Goal: Task Accomplishment & Management: Complete application form

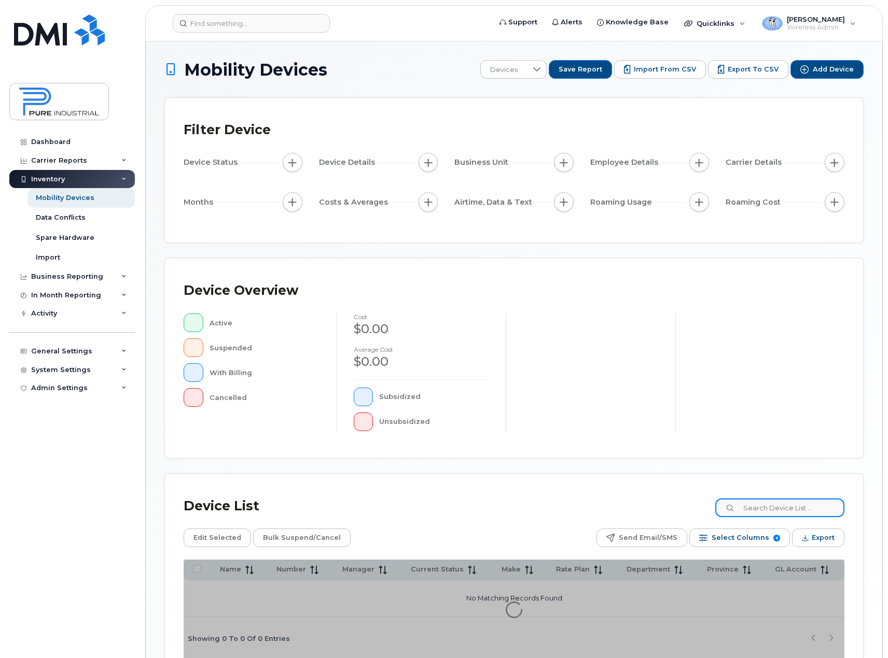
click at [803, 510] on div "Device List Edit Selected Bulk Suspend/Cancel Send Email/SMS Select Columns 8 F…" at bounding box center [514, 567] width 698 height 186
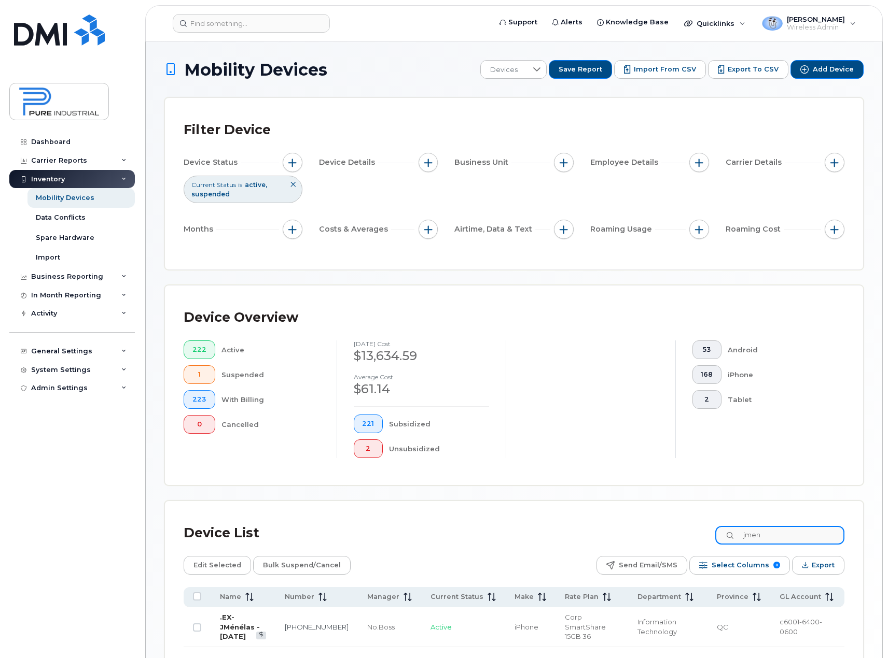
type input "jmen"
click at [252, 623] on link ".EX-JMénélas - [DATE]" at bounding box center [240, 626] width 40 height 27
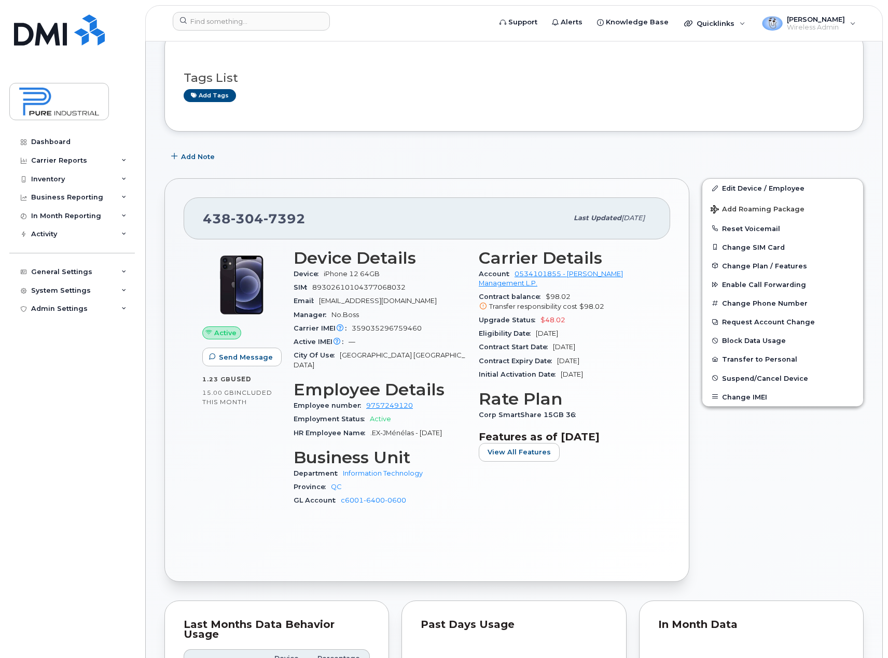
scroll to position [156, 0]
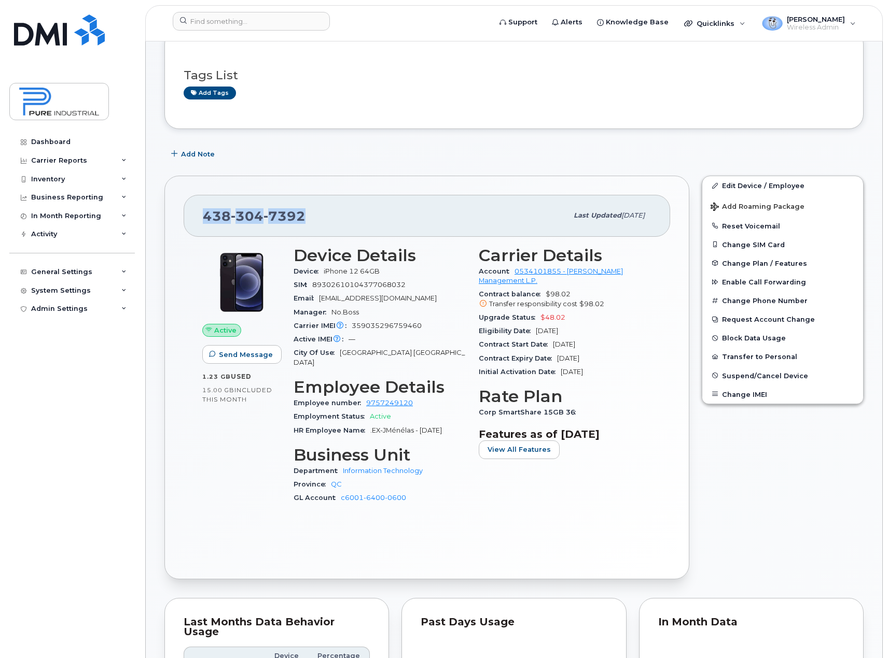
drag, startPoint x: 312, startPoint y: 216, endPoint x: 199, endPoint y: 218, distance: 113.1
click at [199, 218] on div "438 304 7392 Last updated Sep 24, 2025" at bounding box center [427, 215] width 486 height 41
copy span "438 304 7392"
click at [123, 269] on div "General Settings" at bounding box center [71, 272] width 125 height 19
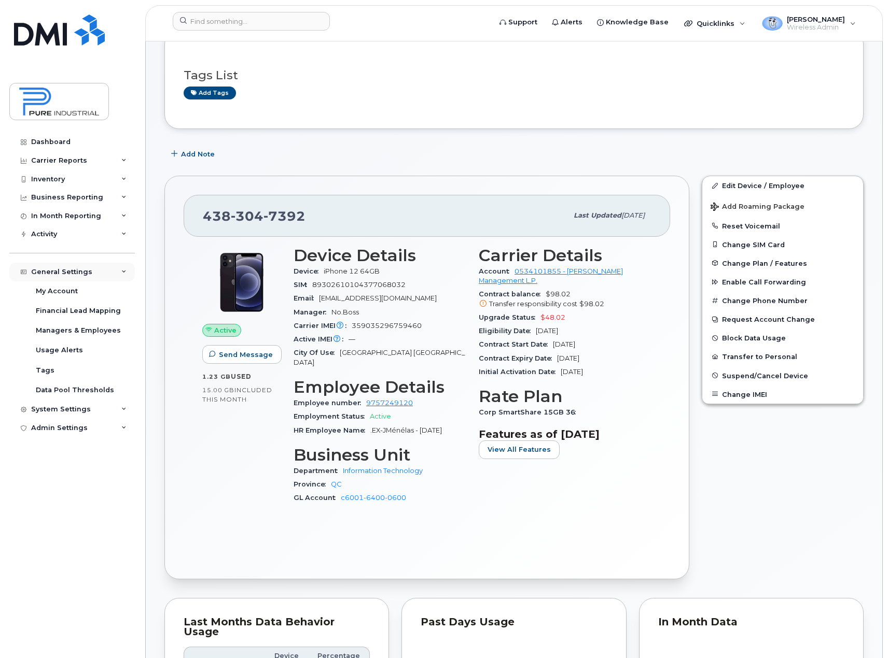
click at [123, 269] on div "General Settings" at bounding box center [71, 272] width 125 height 19
click at [104, 330] on div "Managers & Employees" at bounding box center [78, 330] width 85 height 9
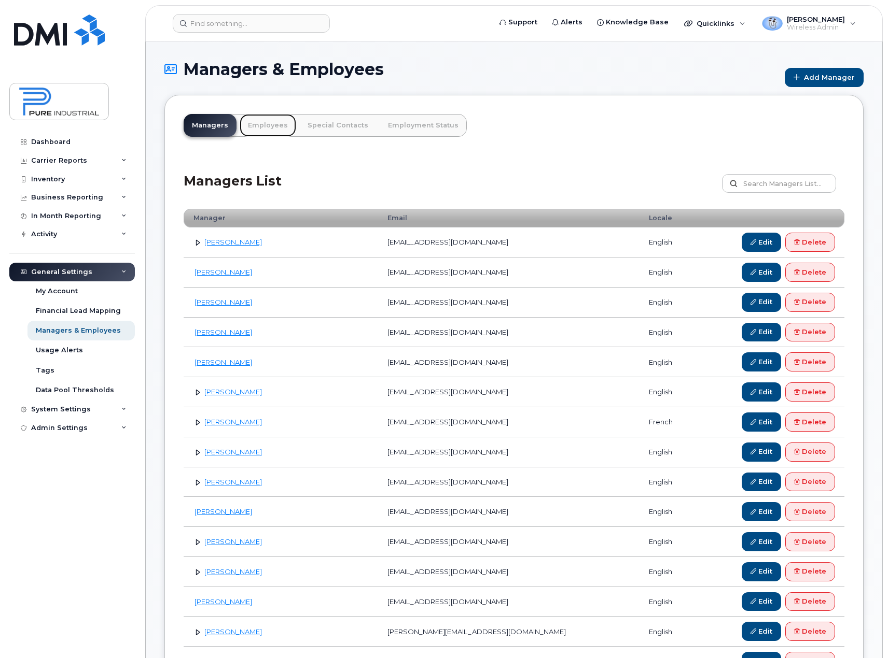
click at [252, 124] on link "Employees" at bounding box center [268, 125] width 57 height 23
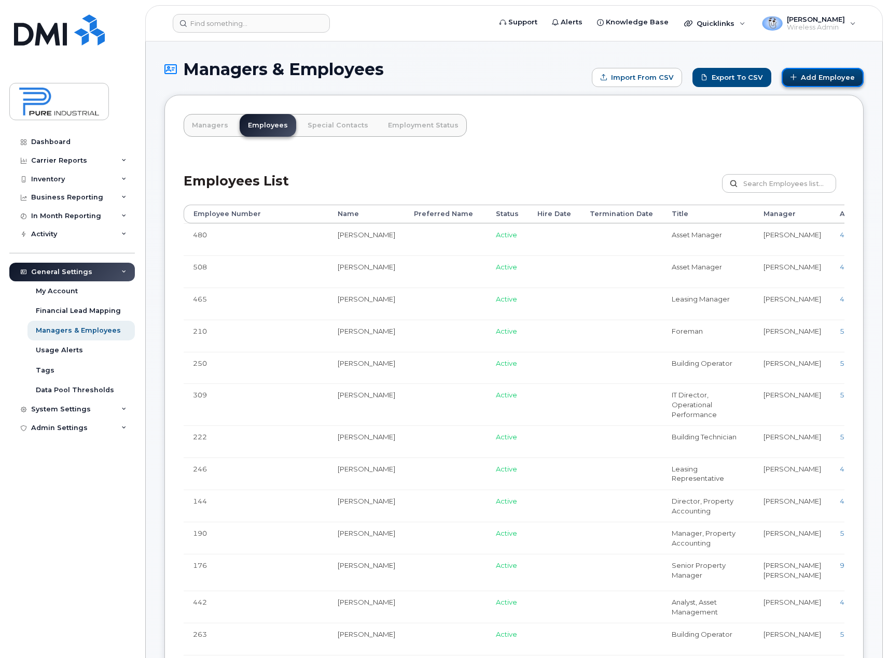
click at [823, 81] on link "Add Employee" at bounding box center [822, 77] width 82 height 19
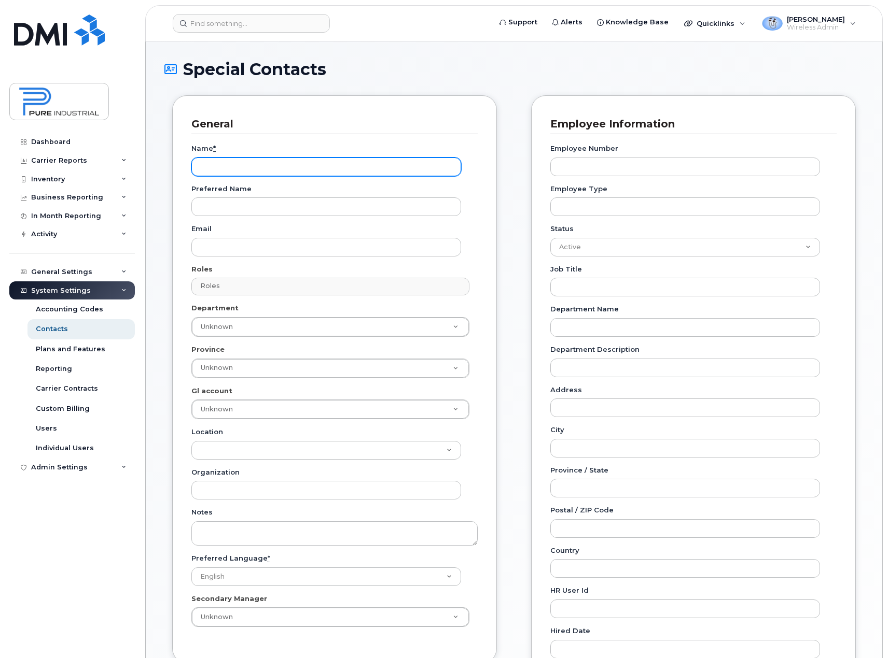
click at [234, 163] on input "Name *" at bounding box center [326, 167] width 270 height 19
click at [287, 170] on input "Name *" at bounding box center [326, 167] width 270 height 19
paste input "[PERSON_NAME]"
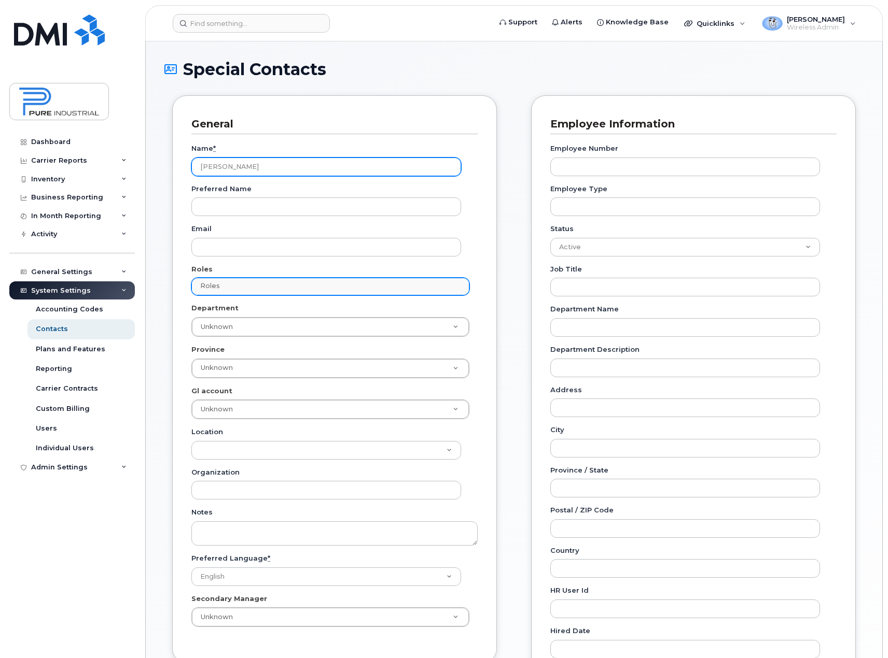
type input "[PERSON_NAME]"
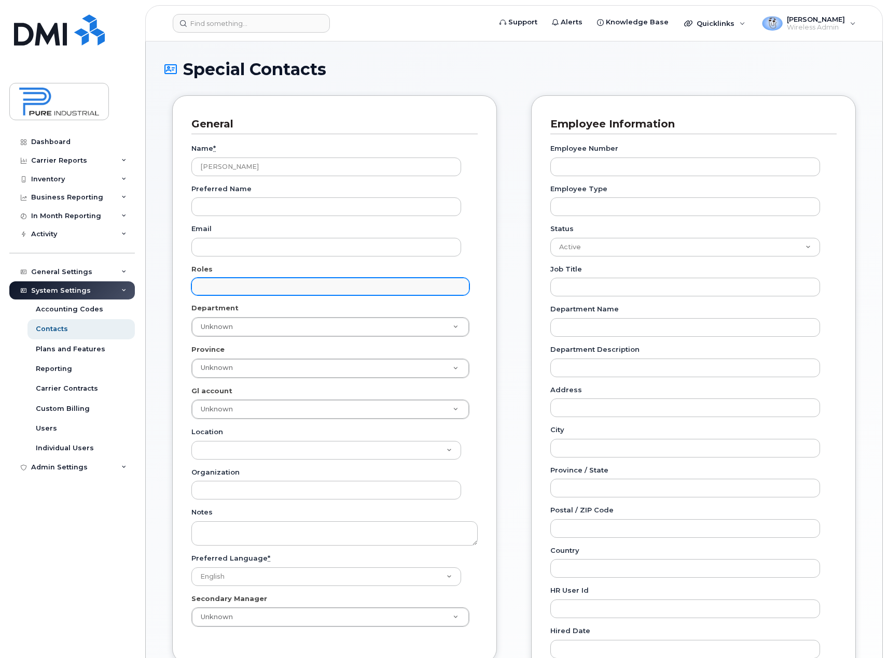
click at [247, 288] on input "text" at bounding box center [332, 286] width 269 height 15
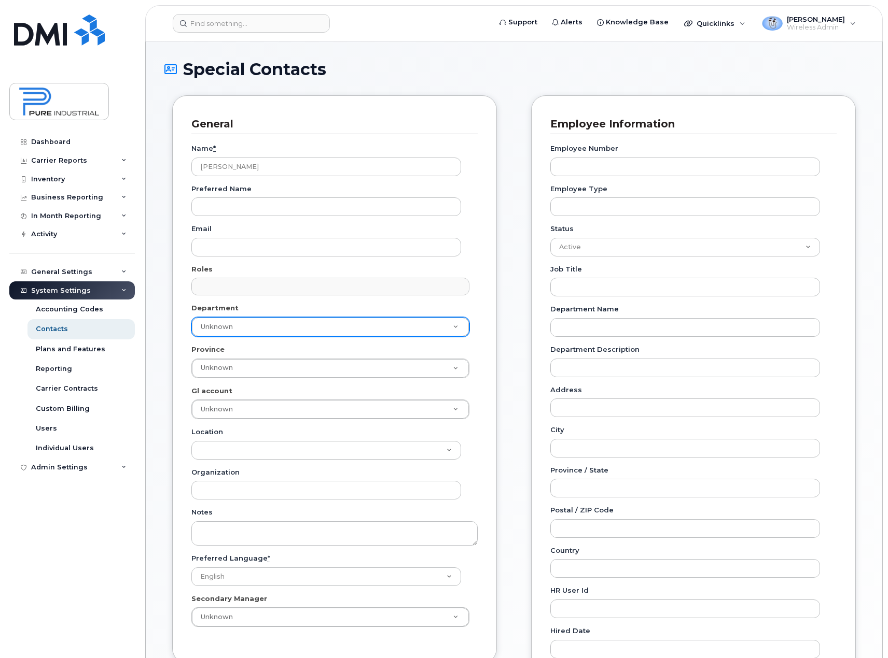
type input "Roles"
type input "c"
type input "b"
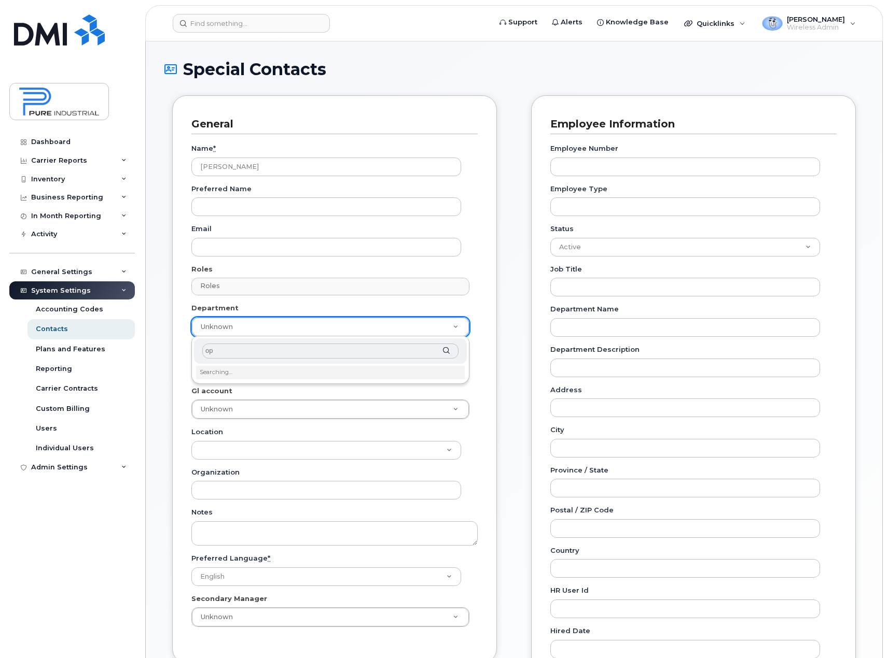
type input "ope"
type input "5773512"
type input "b"
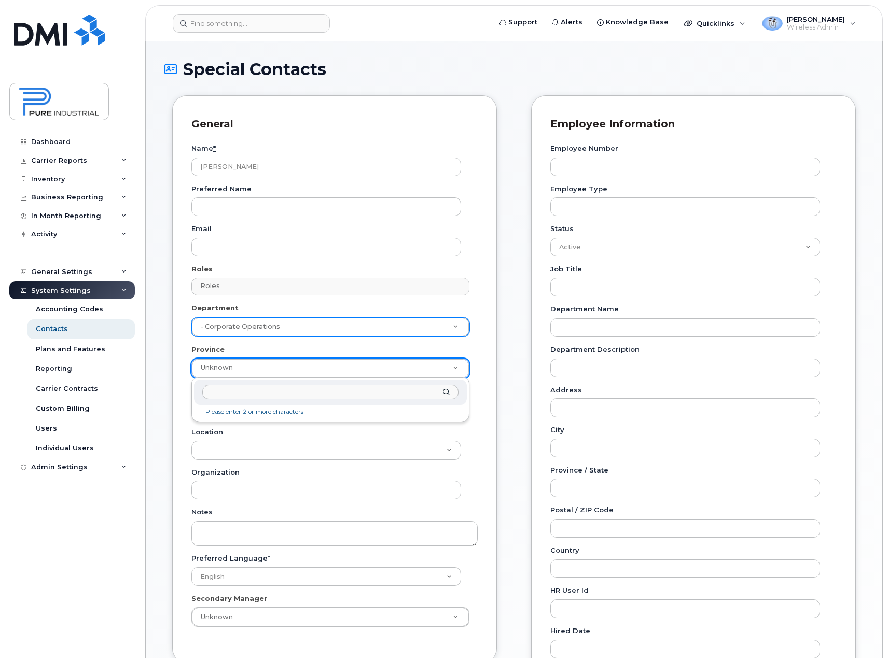
click at [219, 392] on input "text" at bounding box center [330, 392] width 256 height 15
type input "qc"
type input "5773508"
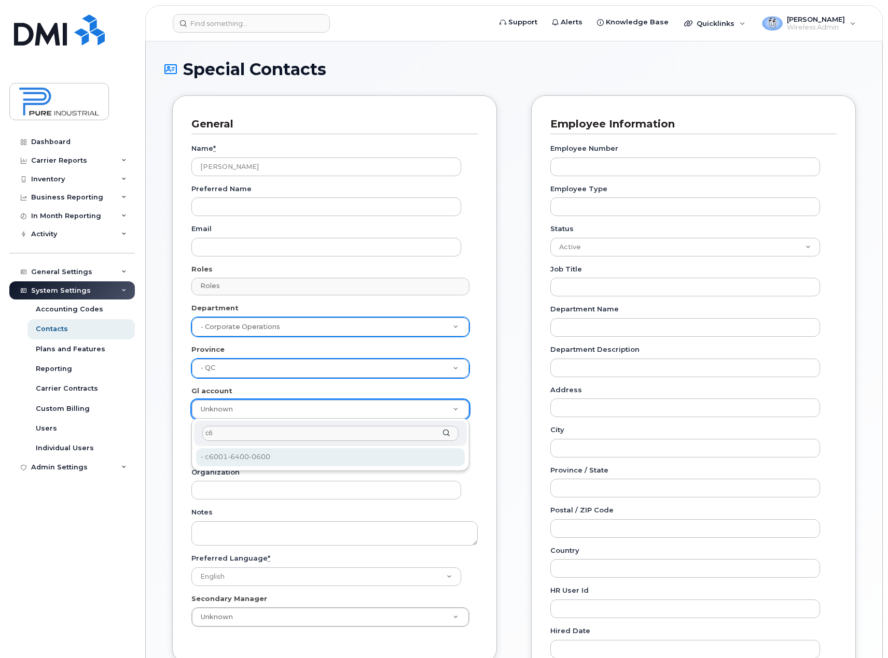
type input "c6"
type input "5773521"
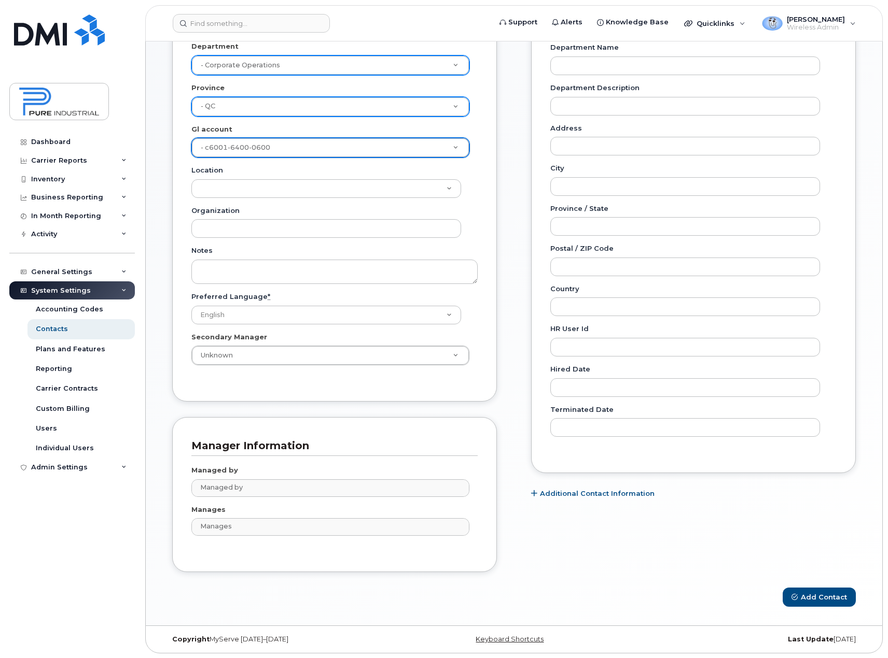
scroll to position [262, 0]
click at [243, 488] on input "text" at bounding box center [332, 487] width 269 height 15
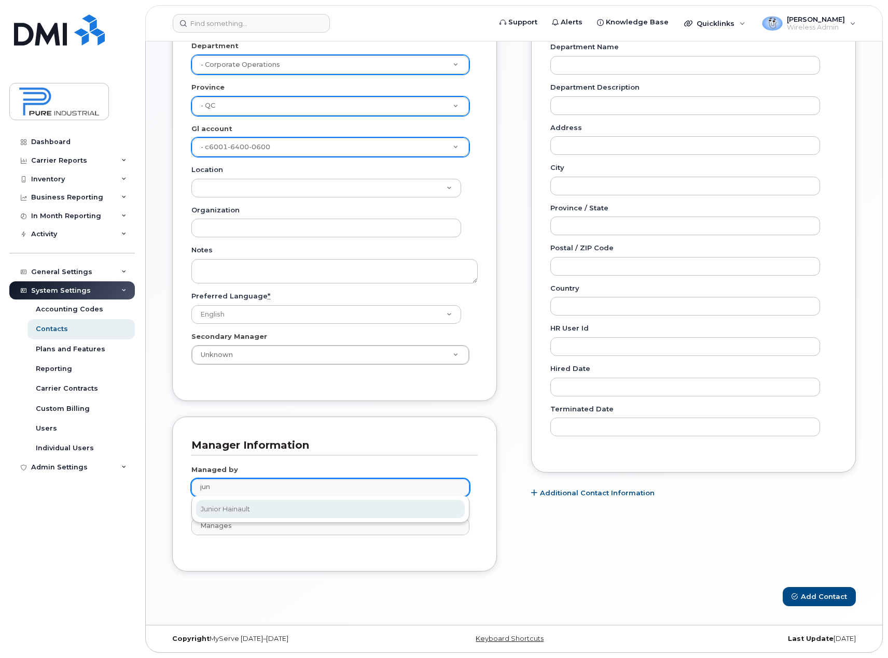
type input "jun"
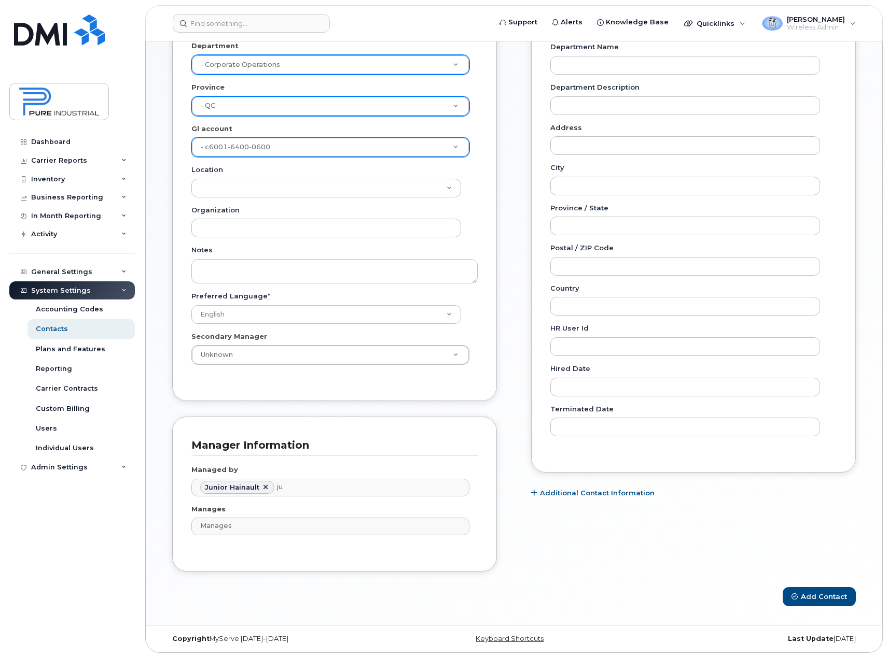
type input "1713616"
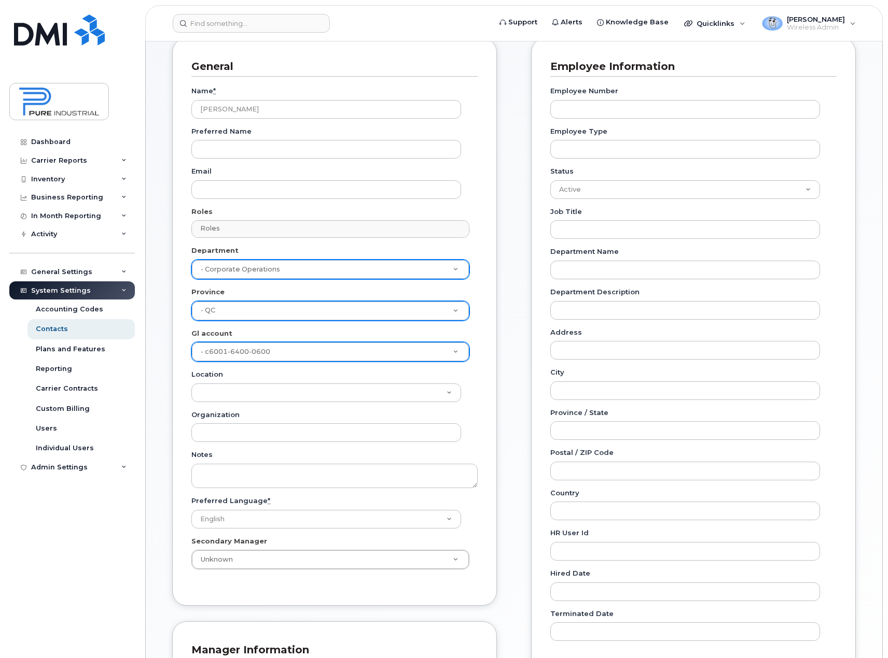
scroll to position [3, 0]
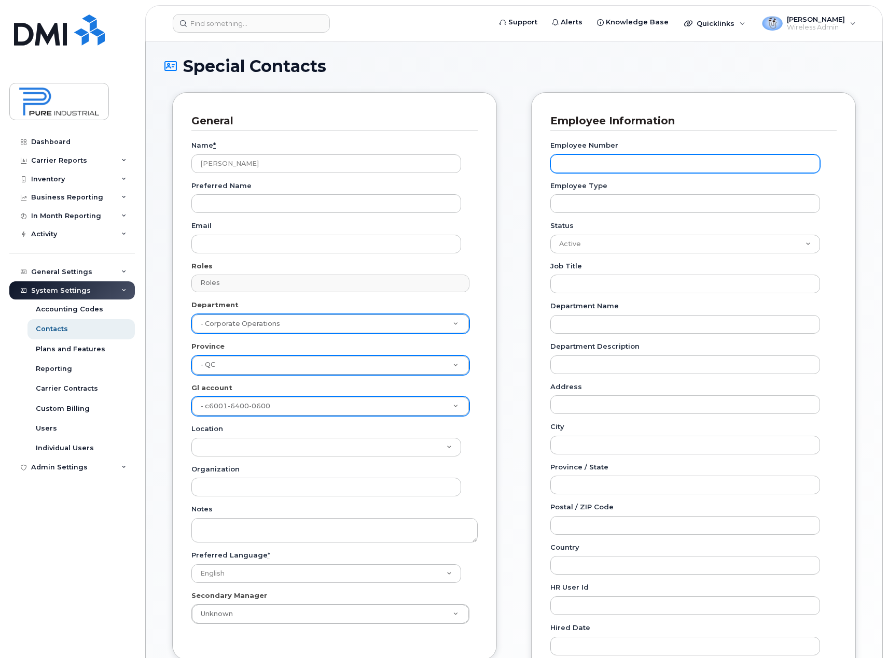
click at [649, 164] on input "Employee Number" at bounding box center [685, 163] width 270 height 19
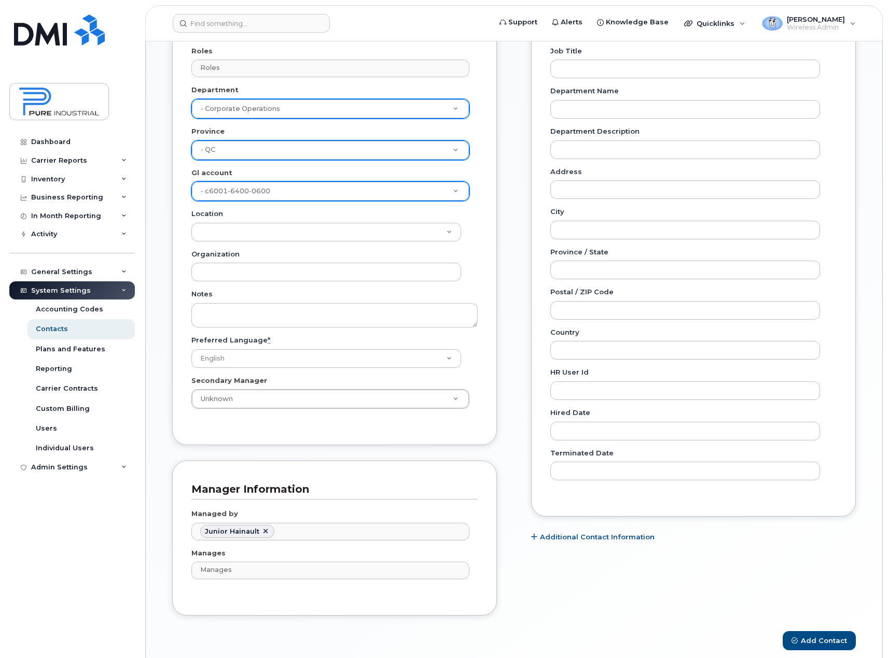
scroll to position [262, 0]
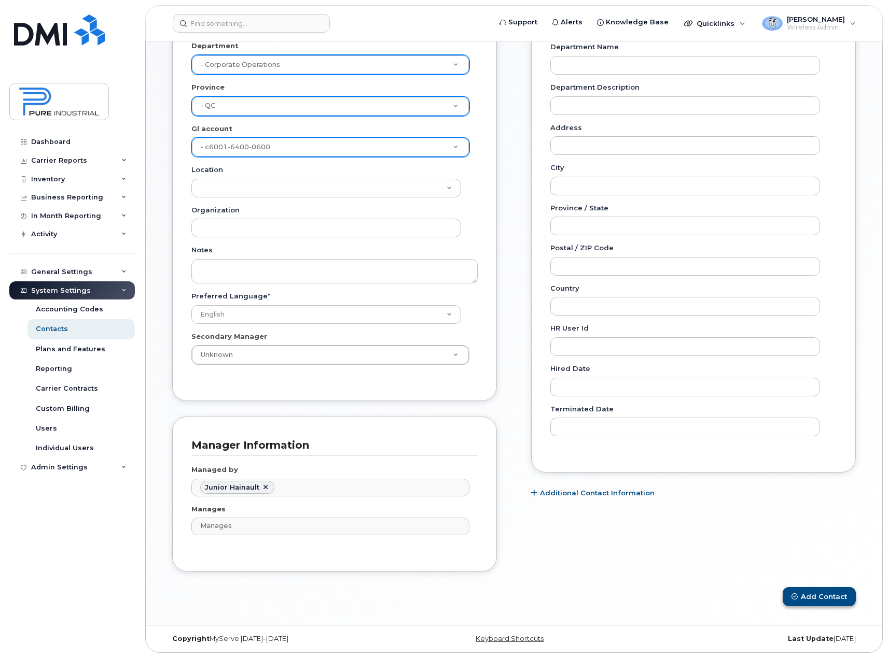
type input "456876523456893"
drag, startPoint x: 831, startPoint y: 597, endPoint x: 800, endPoint y: 585, distance: 33.5
click at [830, 595] on button "Add Contact" at bounding box center [818, 596] width 73 height 19
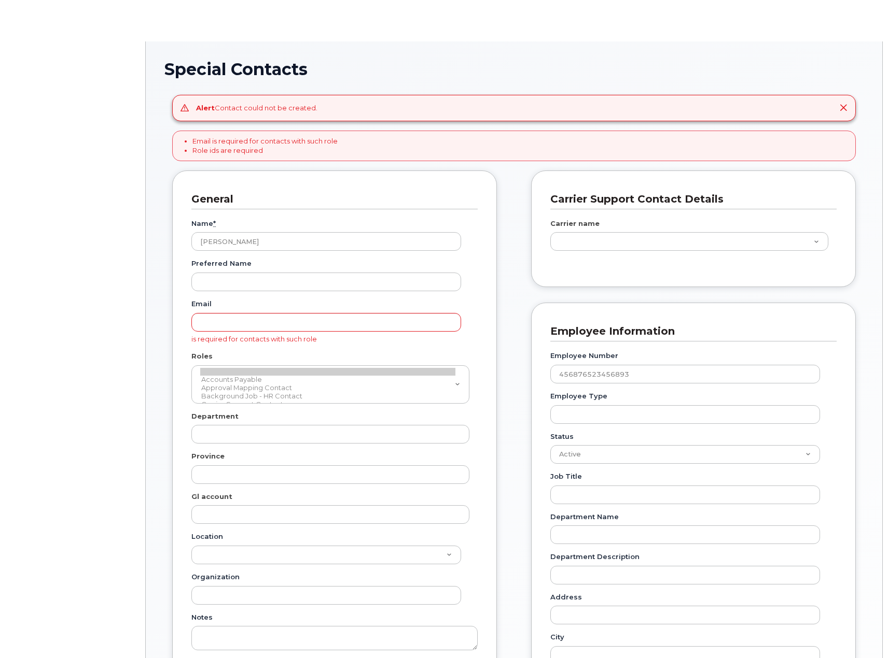
type input "5773512"
type input "5773508"
type input "5773521"
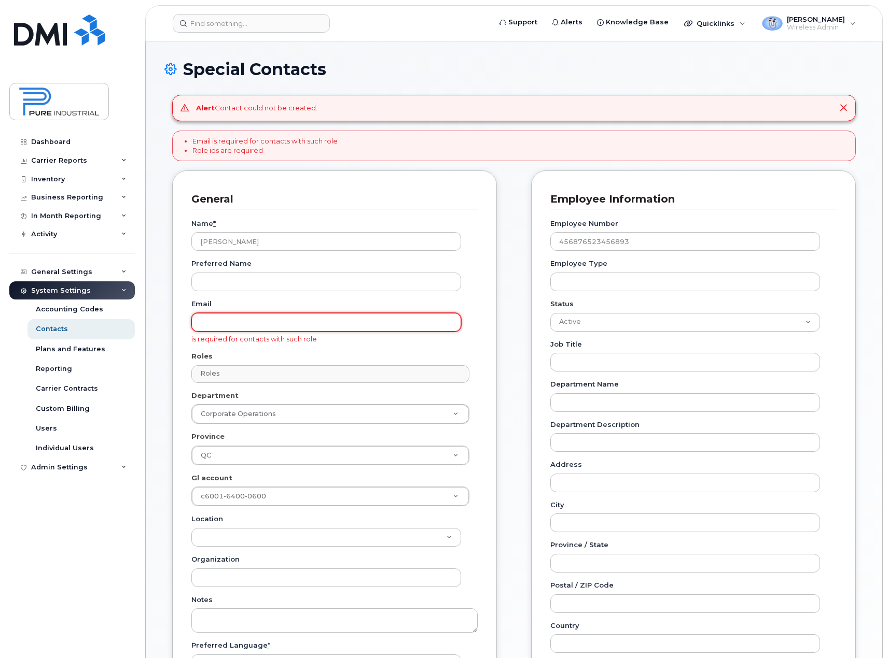
click at [266, 325] on input "Email" at bounding box center [326, 322] width 270 height 19
click at [278, 314] on input "Email" at bounding box center [326, 322] width 270 height 19
paste input "[EMAIL_ADDRESS][DOMAIN_NAME]"
type input "[EMAIL_ADDRESS][DOMAIN_NAME]"
click at [535, 413] on div "Employee Information Employee Number 456876523456893 Employee Type Status Activ…" at bounding box center [693, 491] width 325 height 640
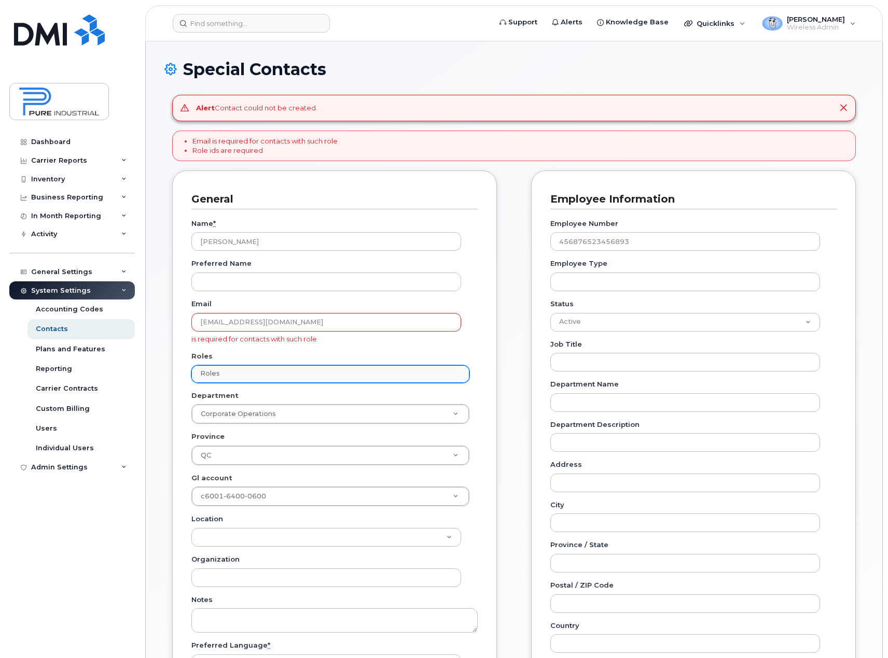
click at [231, 376] on input "Roles" at bounding box center [332, 374] width 269 height 15
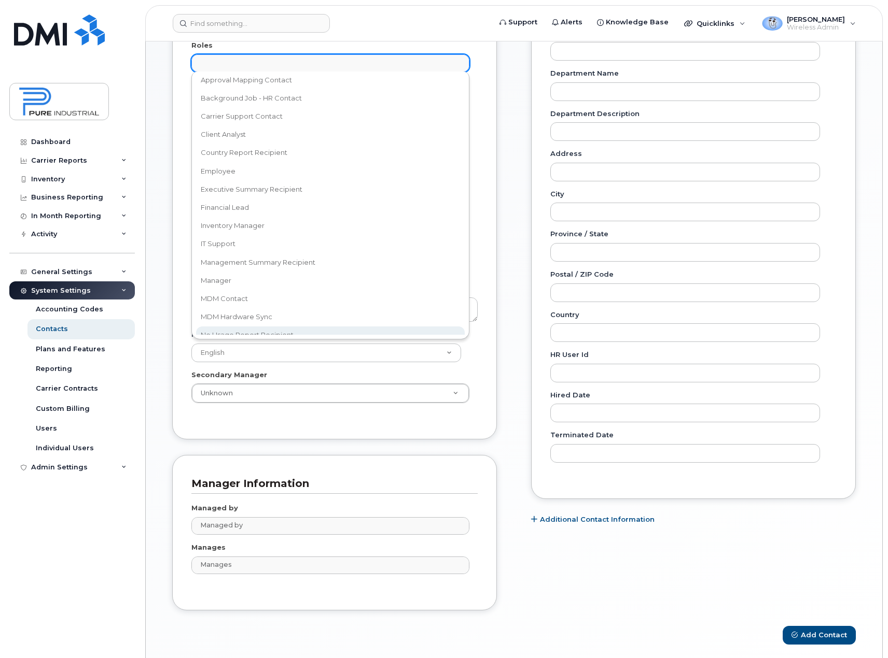
scroll to position [5, 0]
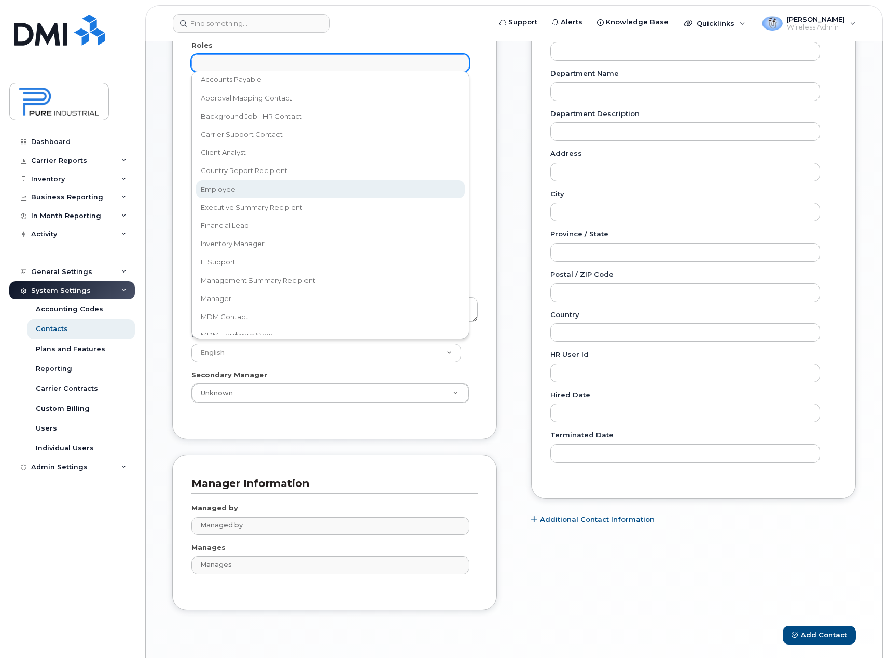
select select "16"
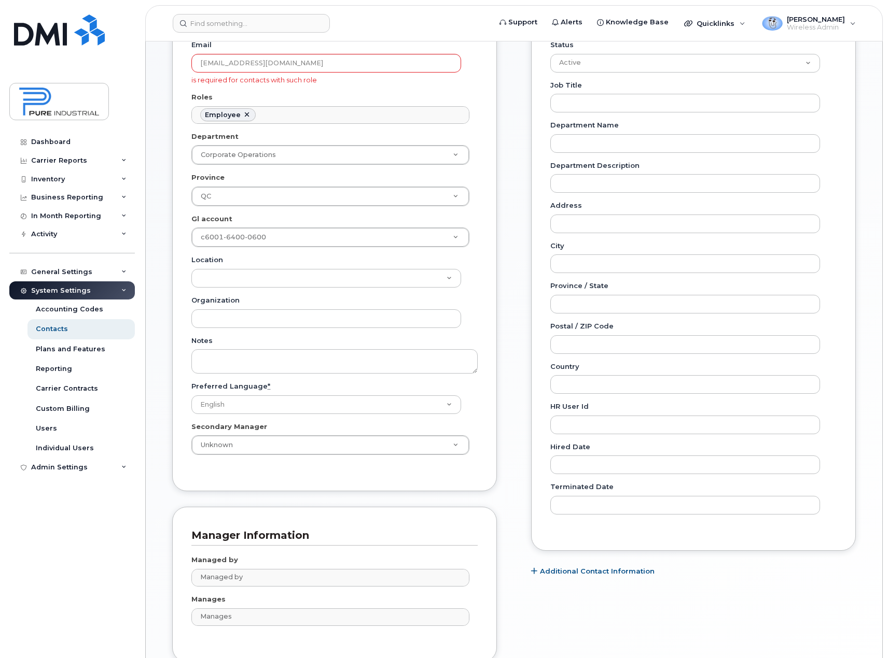
scroll to position [349, 0]
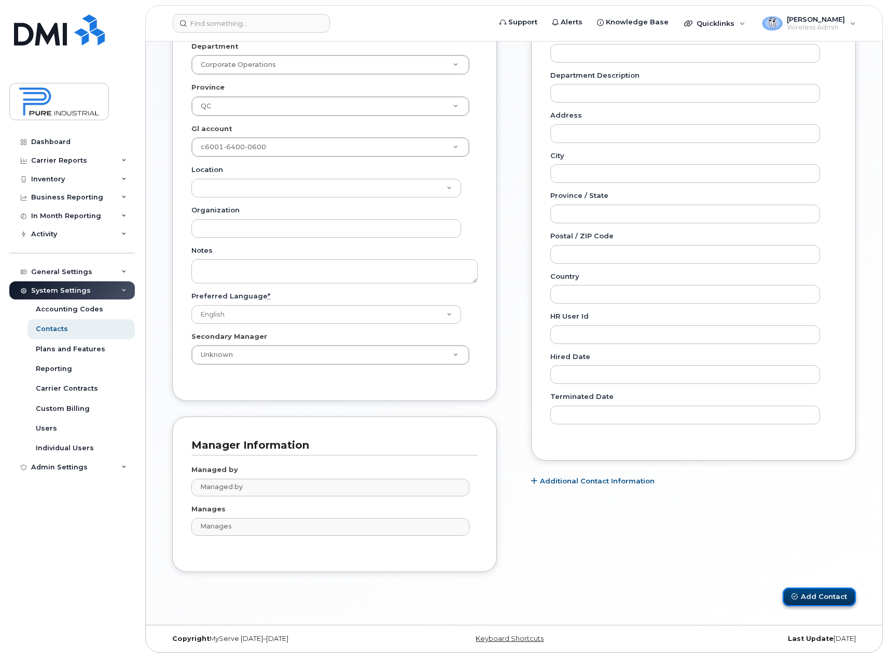
click at [835, 593] on button "Add Contact" at bounding box center [818, 597] width 73 height 19
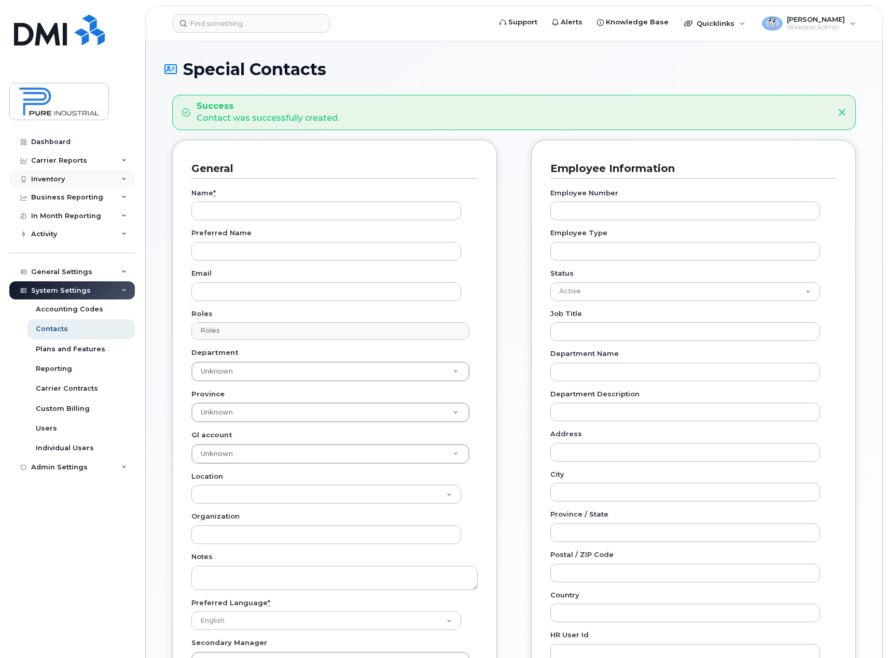
click at [49, 181] on div "Inventory" at bounding box center [48, 179] width 34 height 8
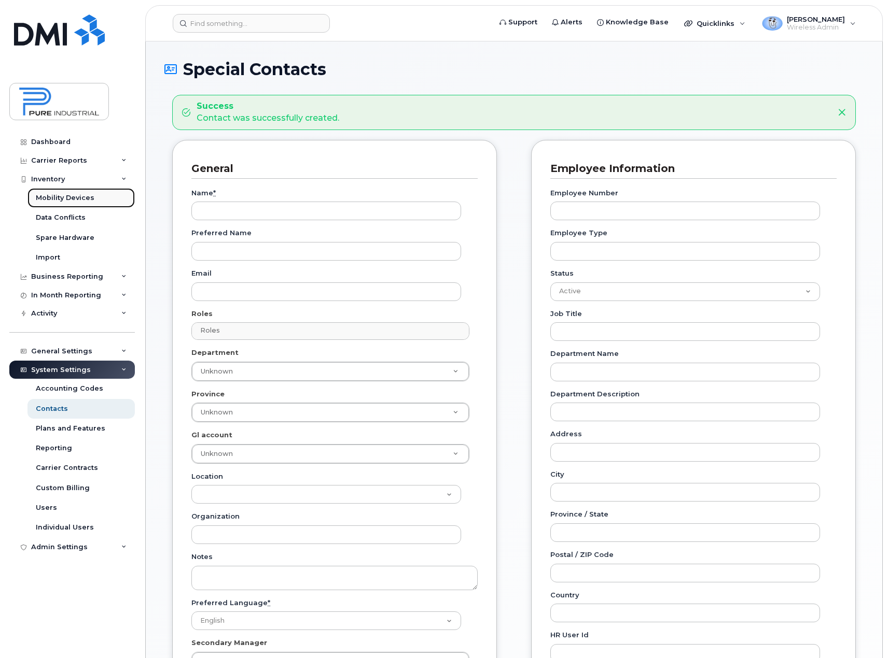
click at [52, 200] on div "Mobility Devices" at bounding box center [65, 197] width 59 height 9
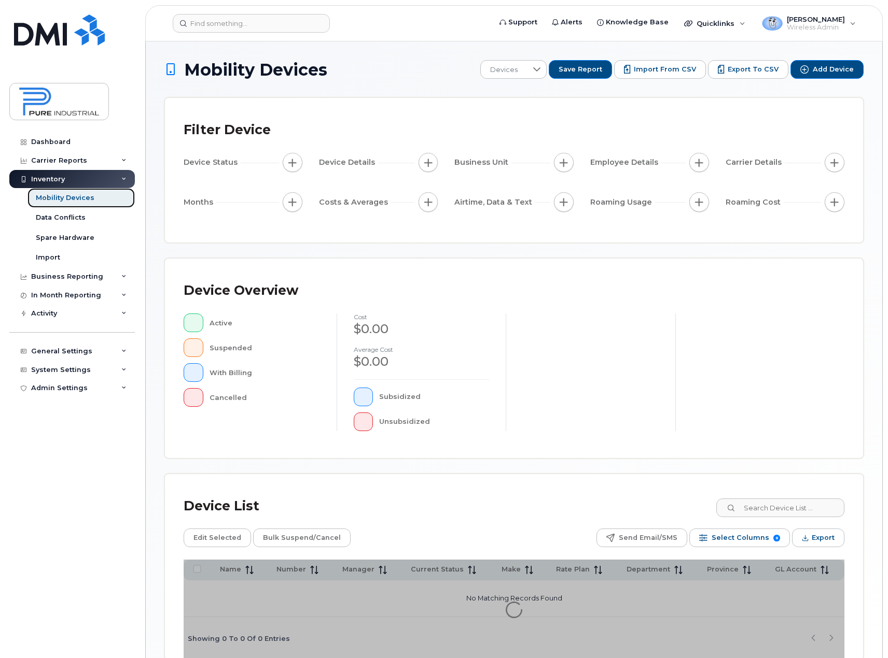
click at [51, 202] on div "Mobility Devices" at bounding box center [65, 197] width 59 height 9
click at [778, 516] on input at bounding box center [779, 508] width 129 height 19
click at [779, 513] on input at bounding box center [779, 508] width 129 height 19
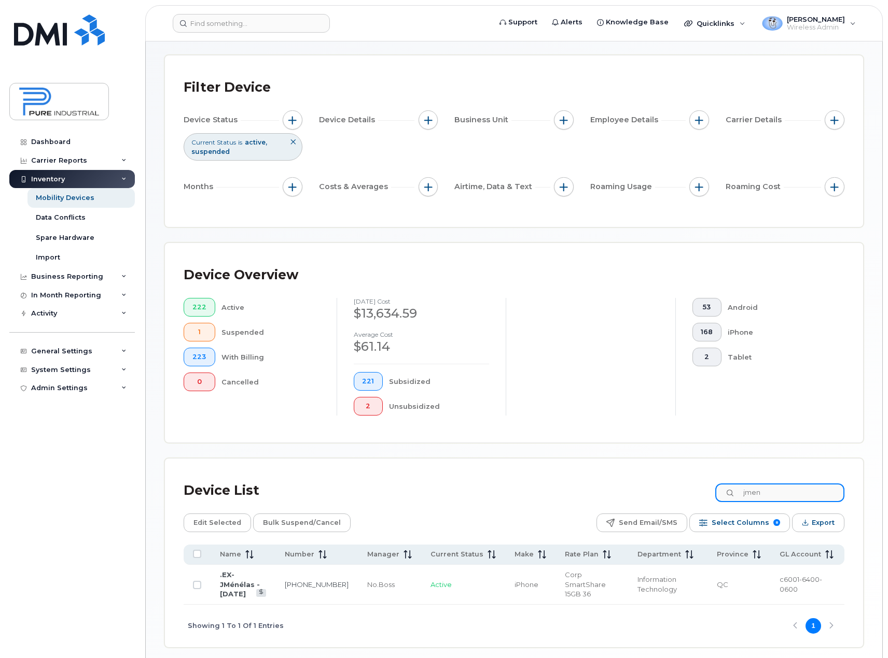
scroll to position [75, 0]
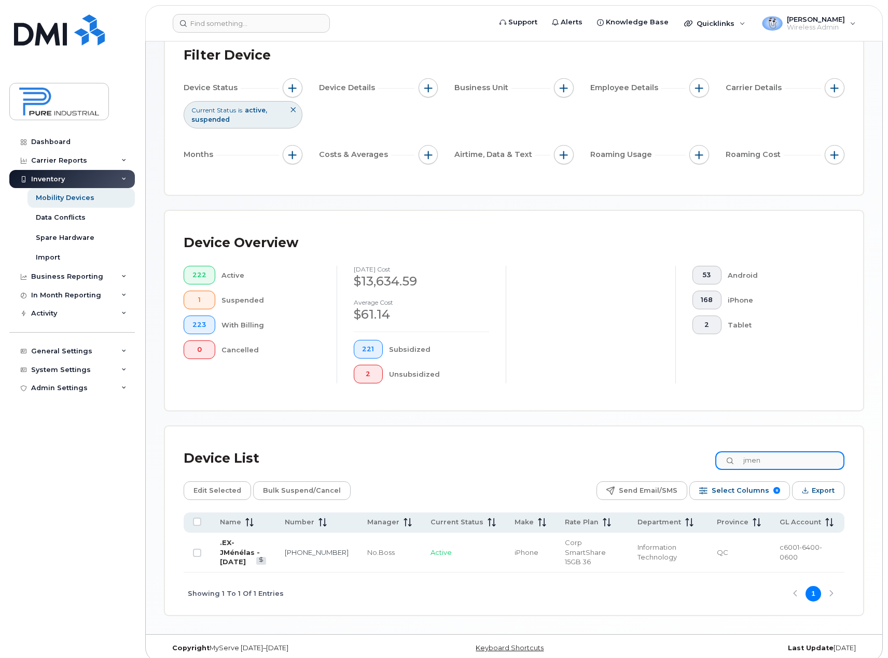
type input "jmen"
click at [242, 542] on link ".EX-JMénélas - [DATE]" at bounding box center [240, 552] width 40 height 27
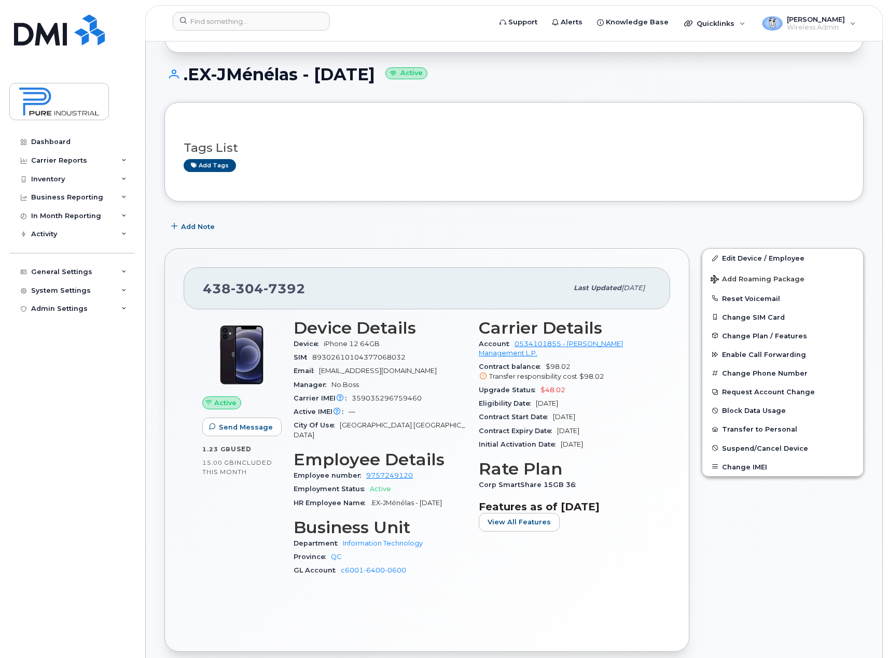
scroll to position [156, 0]
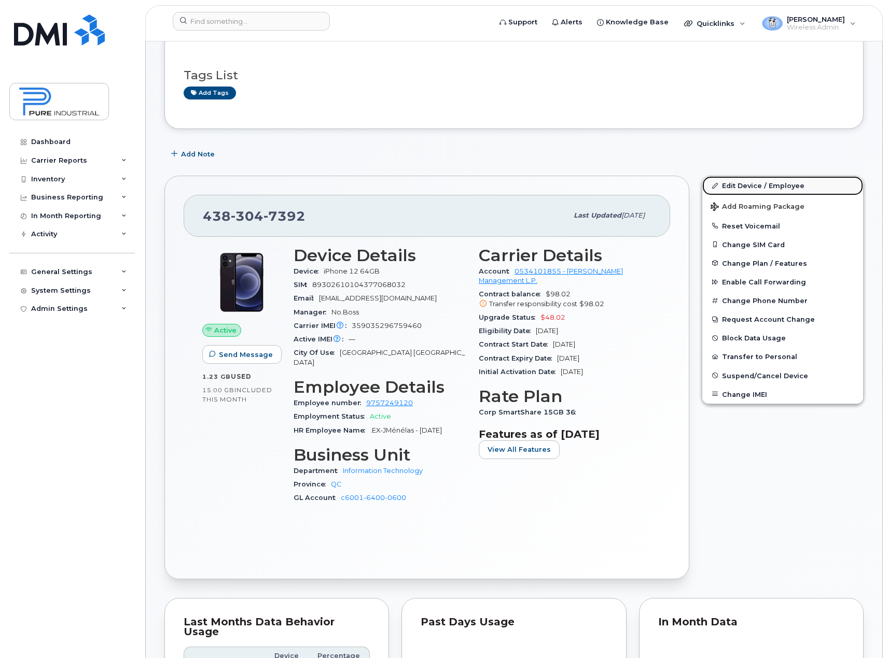
click at [736, 187] on link "Edit Device / Employee" at bounding box center [782, 185] width 161 height 19
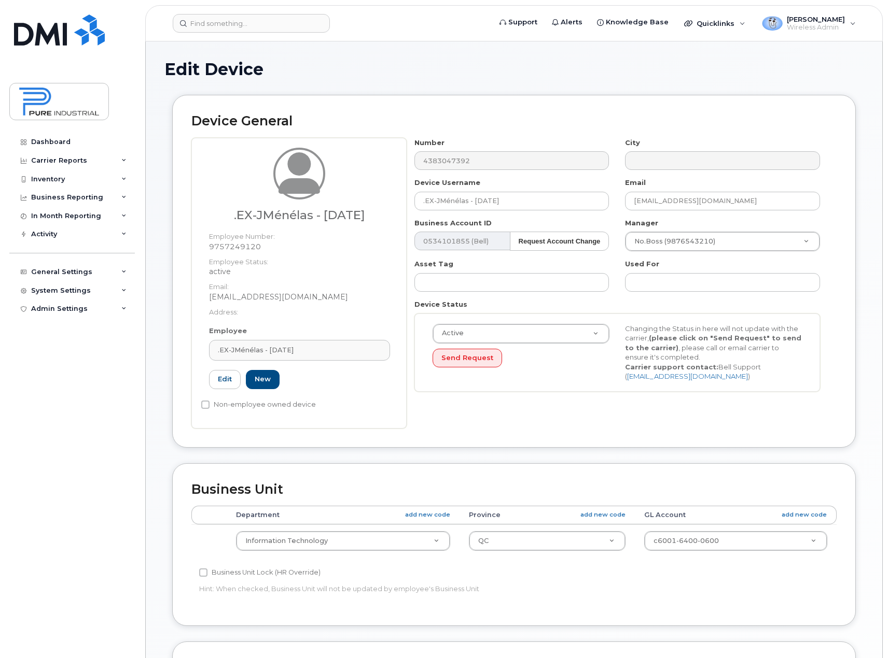
select select "5773516"
select select "5773508"
click at [265, 383] on link "New" at bounding box center [263, 379] width 34 height 19
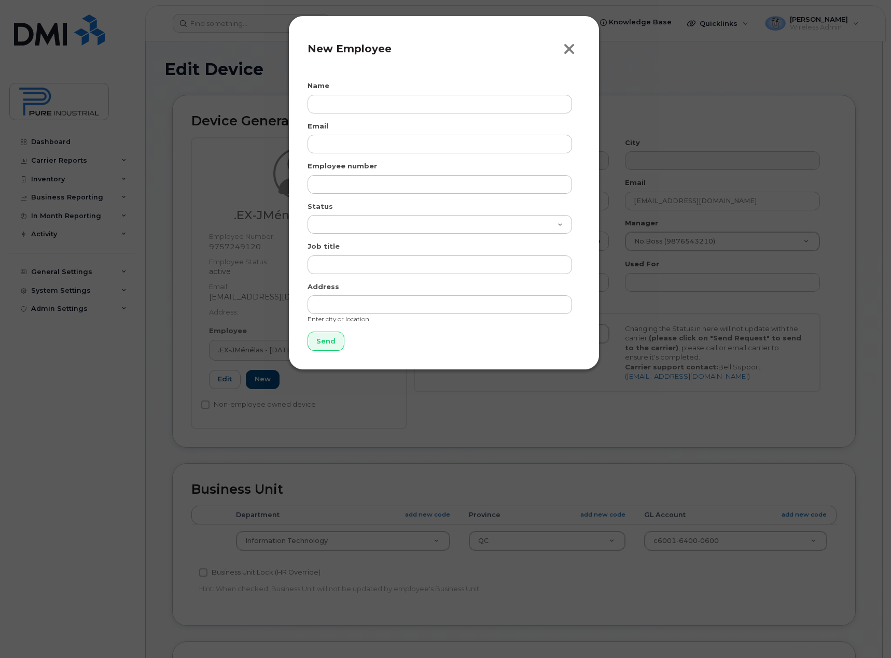
click at [569, 49] on icon "button" at bounding box center [569, 49] width 12 height 16
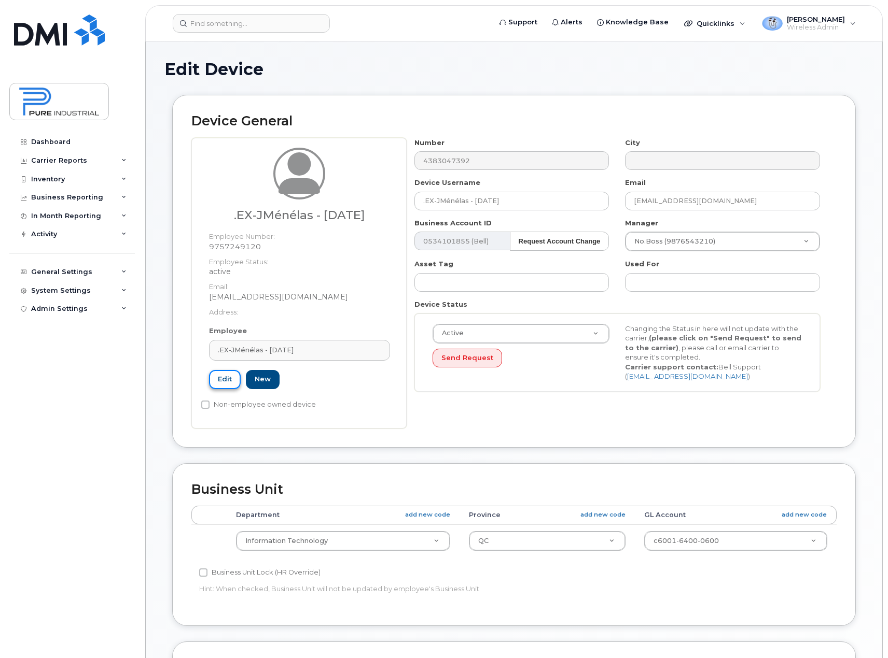
click at [220, 379] on link "Edit" at bounding box center [225, 379] width 32 height 19
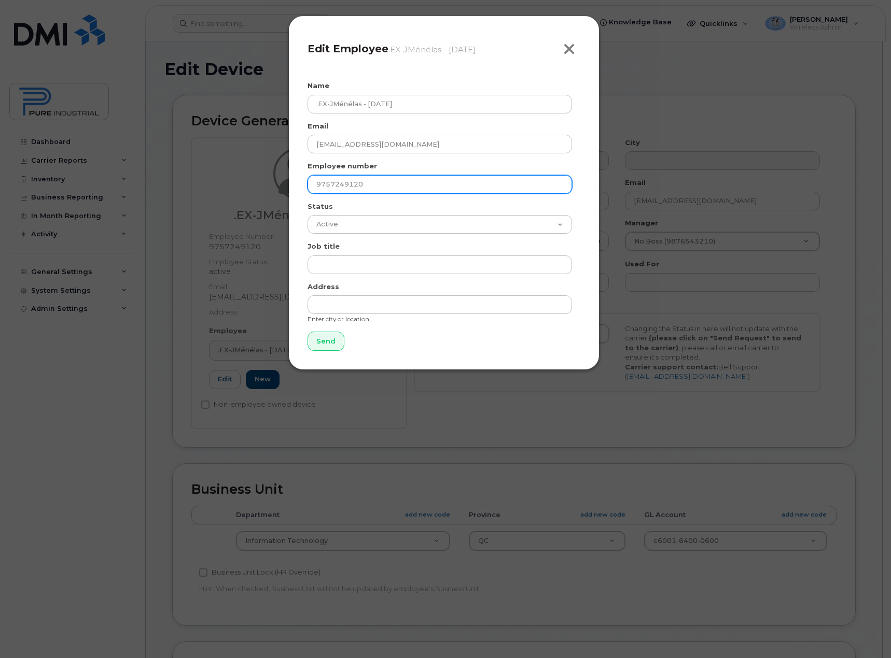
drag, startPoint x: 567, startPoint y: 47, endPoint x: 492, endPoint y: 127, distance: 109.7
click at [567, 47] on icon "button" at bounding box center [569, 49] width 12 height 16
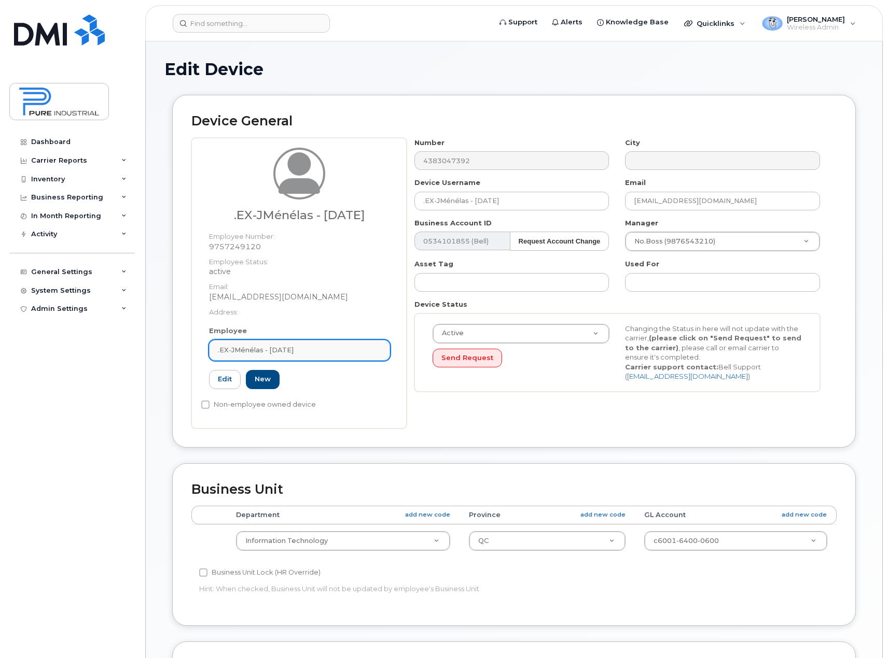
click at [319, 353] on div ".EX-JMénélas - [DATE]" at bounding box center [299, 350] width 163 height 10
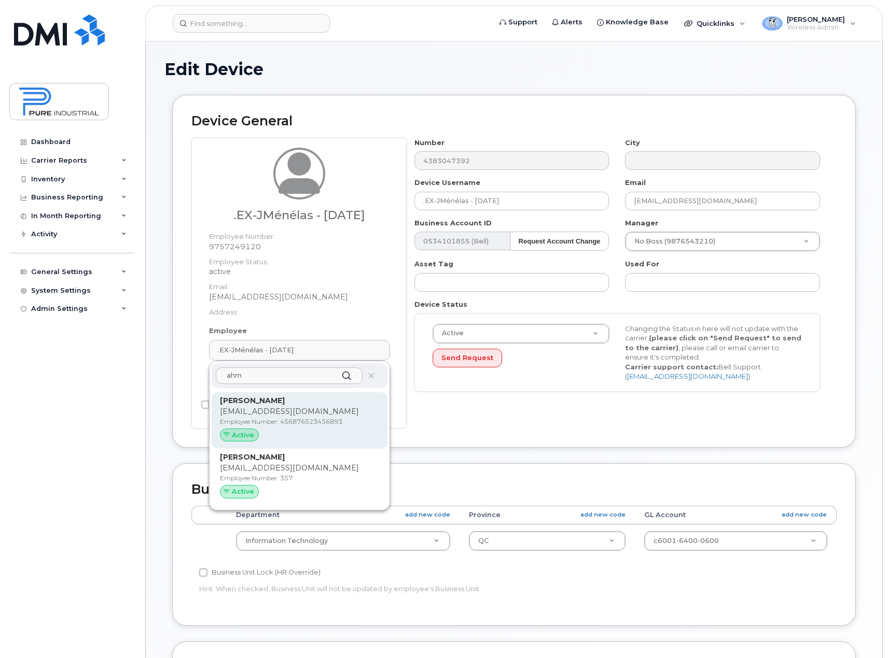
type input "ahm"
click at [315, 414] on p "aabihaidar@pureindustriel.ca" at bounding box center [299, 411] width 159 height 11
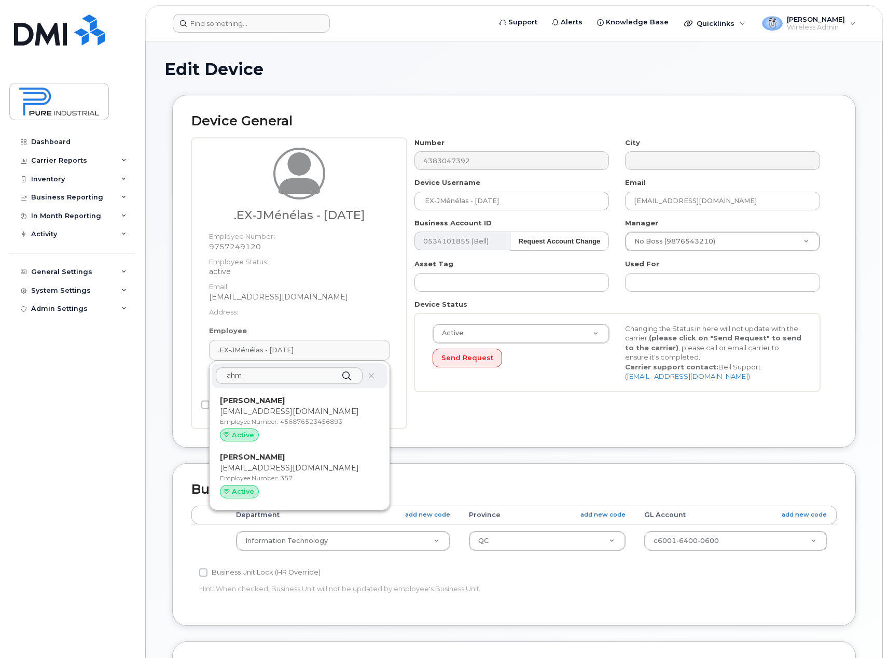
type input "456876523456893"
type input "Ahmad Abi Haidar"
type input "aabihaidar@pureindustriel.ca"
select select "5773512"
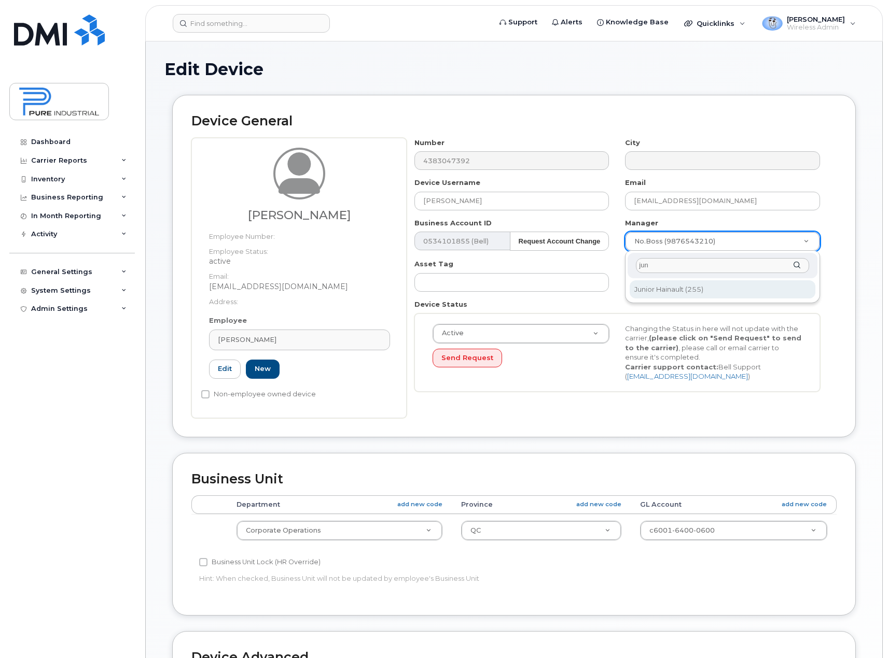
type input "jun"
type input "1713616"
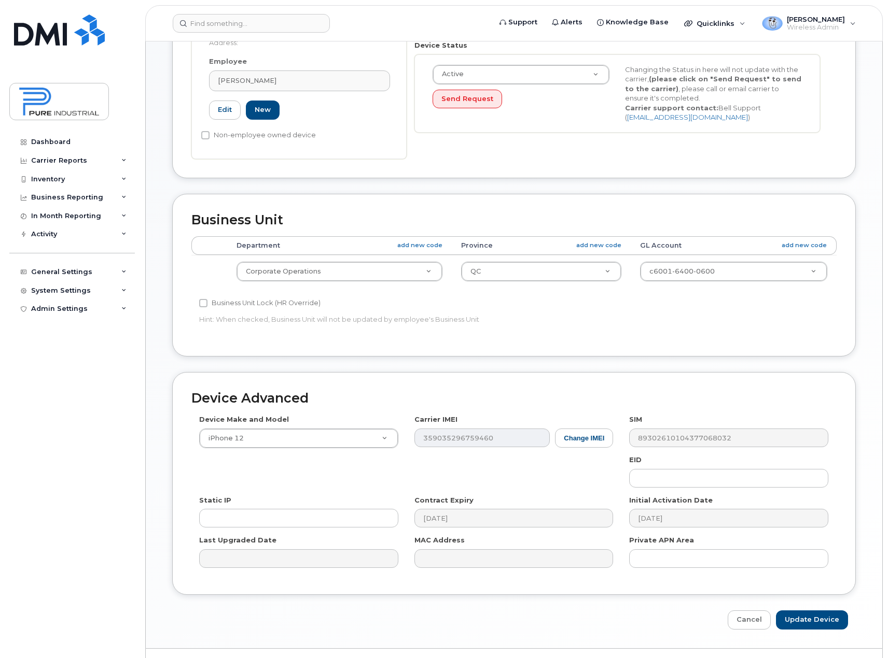
scroll to position [283, 0]
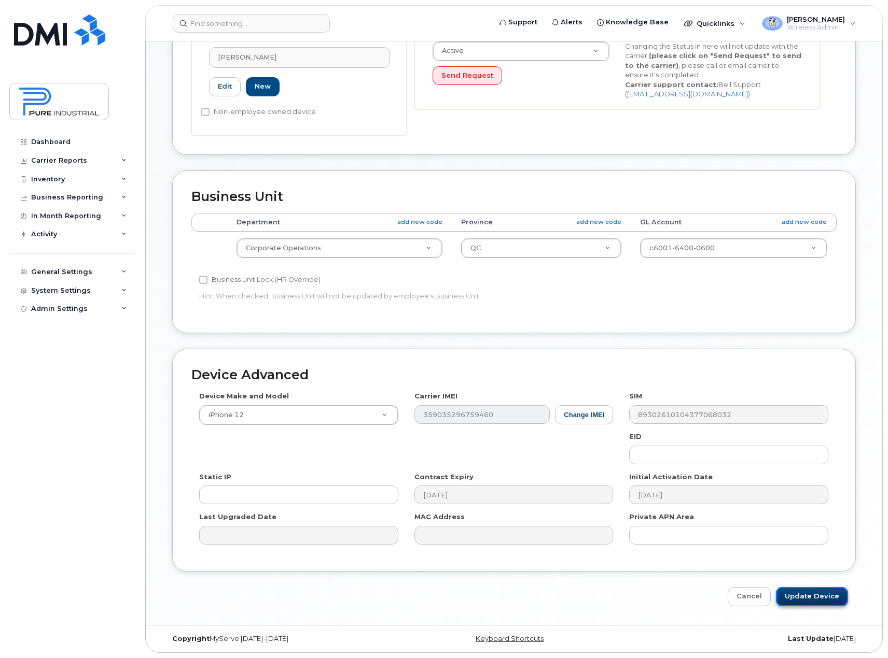
click at [804, 593] on input "Update Device" at bounding box center [812, 596] width 72 height 19
type input "Saving..."
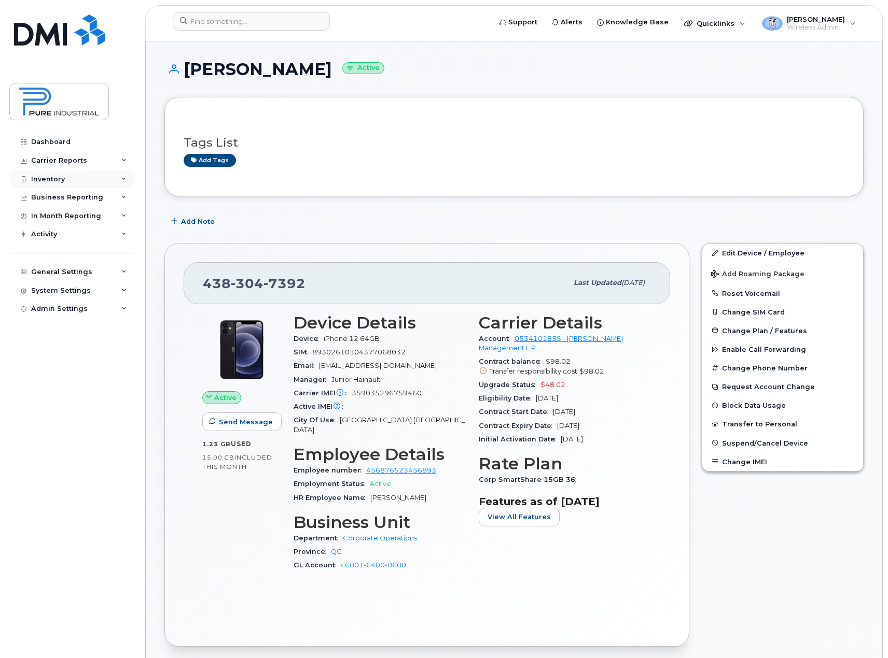
click at [120, 176] on div "Inventory" at bounding box center [71, 179] width 125 height 19
drag, startPoint x: 129, startPoint y: 173, endPoint x: 122, endPoint y: 199, distance: 26.7
click at [129, 174] on div "Inventory" at bounding box center [71, 179] width 125 height 19
click at [116, 272] on div "General Settings" at bounding box center [71, 272] width 125 height 19
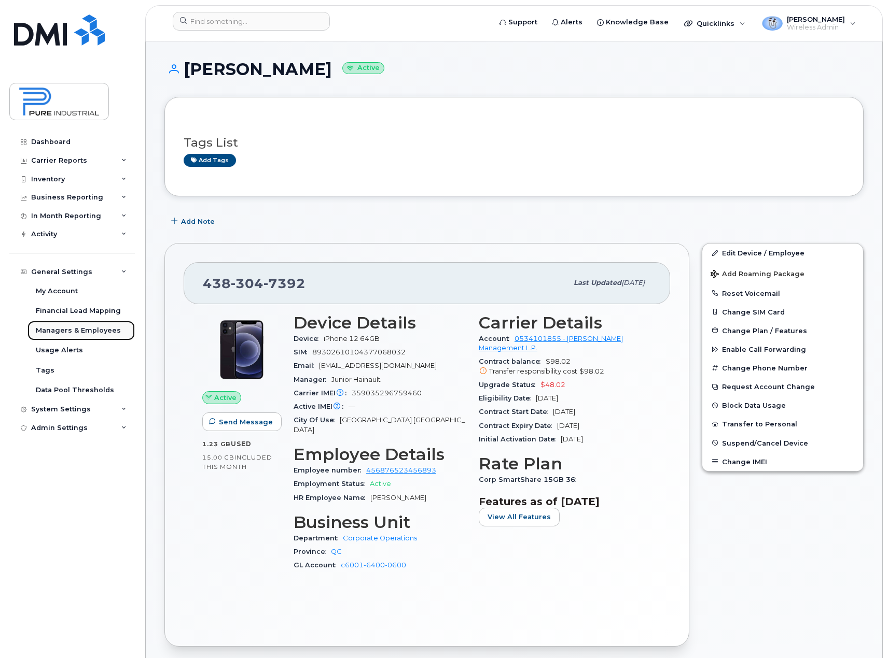
click at [91, 332] on div "Managers & Employees" at bounding box center [78, 330] width 85 height 9
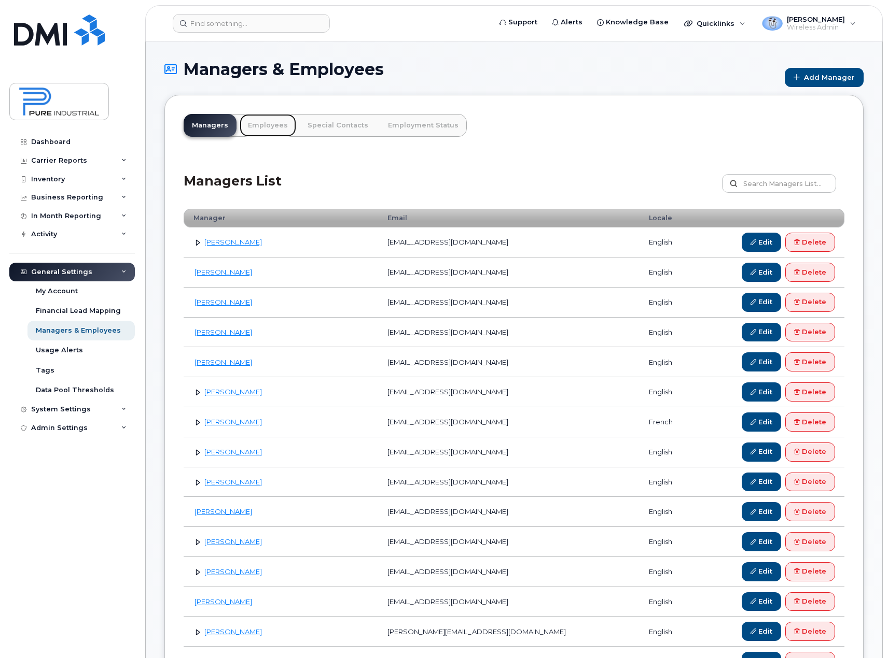
click at [257, 126] on link "Employees" at bounding box center [268, 125] width 57 height 23
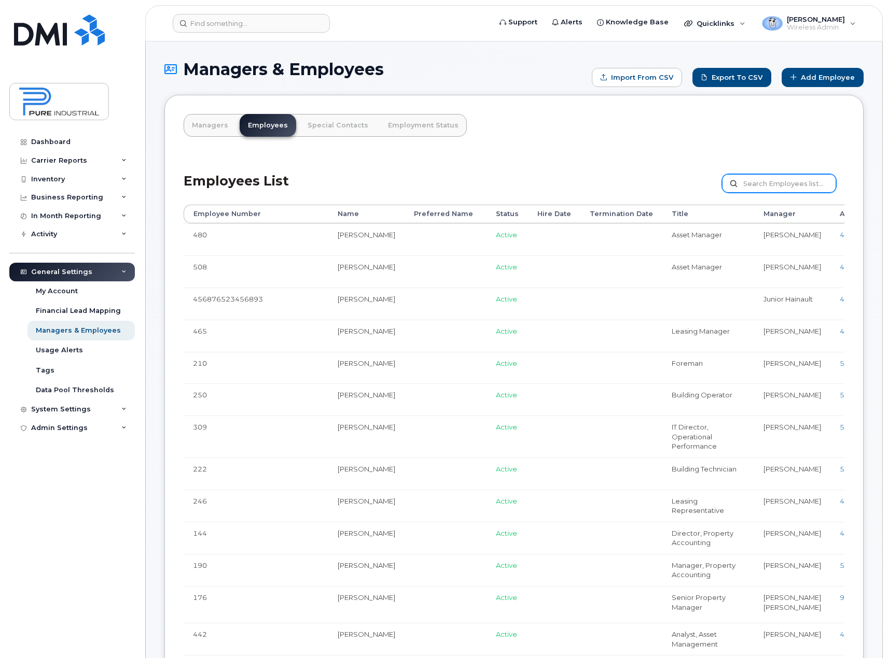
drag, startPoint x: 0, startPoint y: 0, endPoint x: 778, endPoint y: 186, distance: 799.5
click at [778, 186] on input "text" at bounding box center [779, 183] width 114 height 19
type input "[PERSON_NAME]"
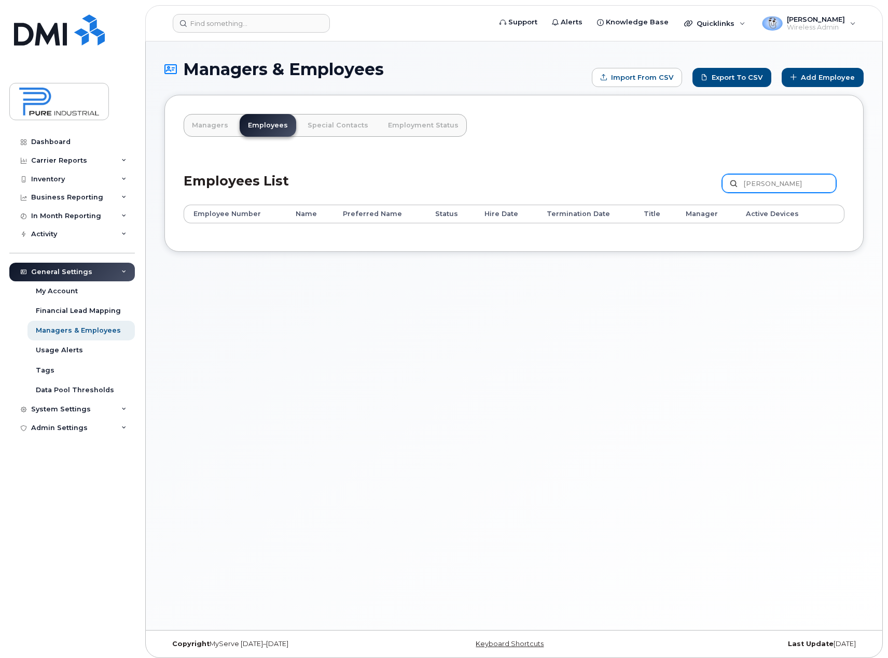
click at [778, 186] on input "[PERSON_NAME]" at bounding box center [779, 183] width 114 height 19
click at [806, 181] on input "[PERSON_NAME]" at bounding box center [779, 183] width 114 height 19
type input "m"
type input "EX"
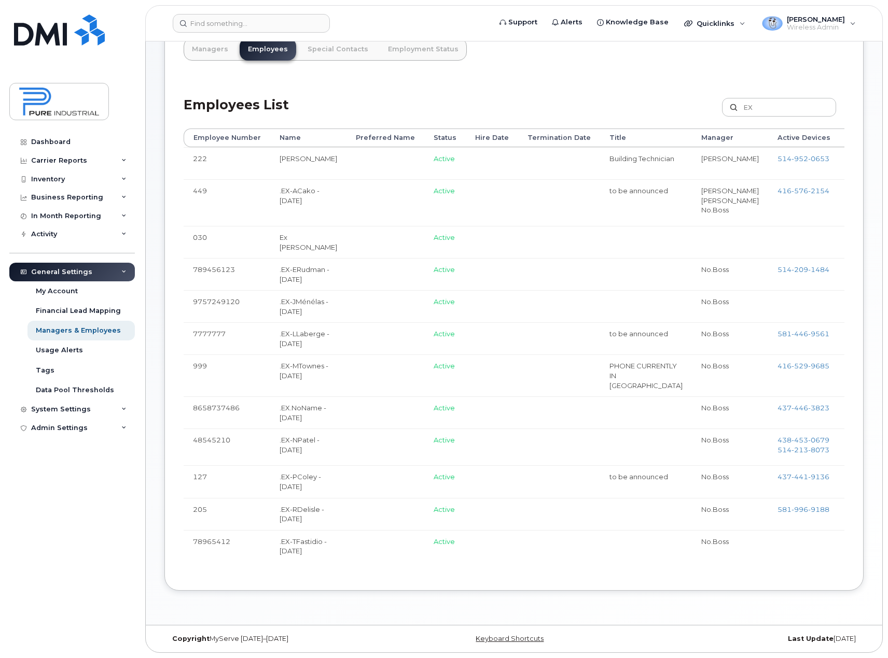
scroll to position [156, 0]
